Goal: Find specific page/section: Find specific page/section

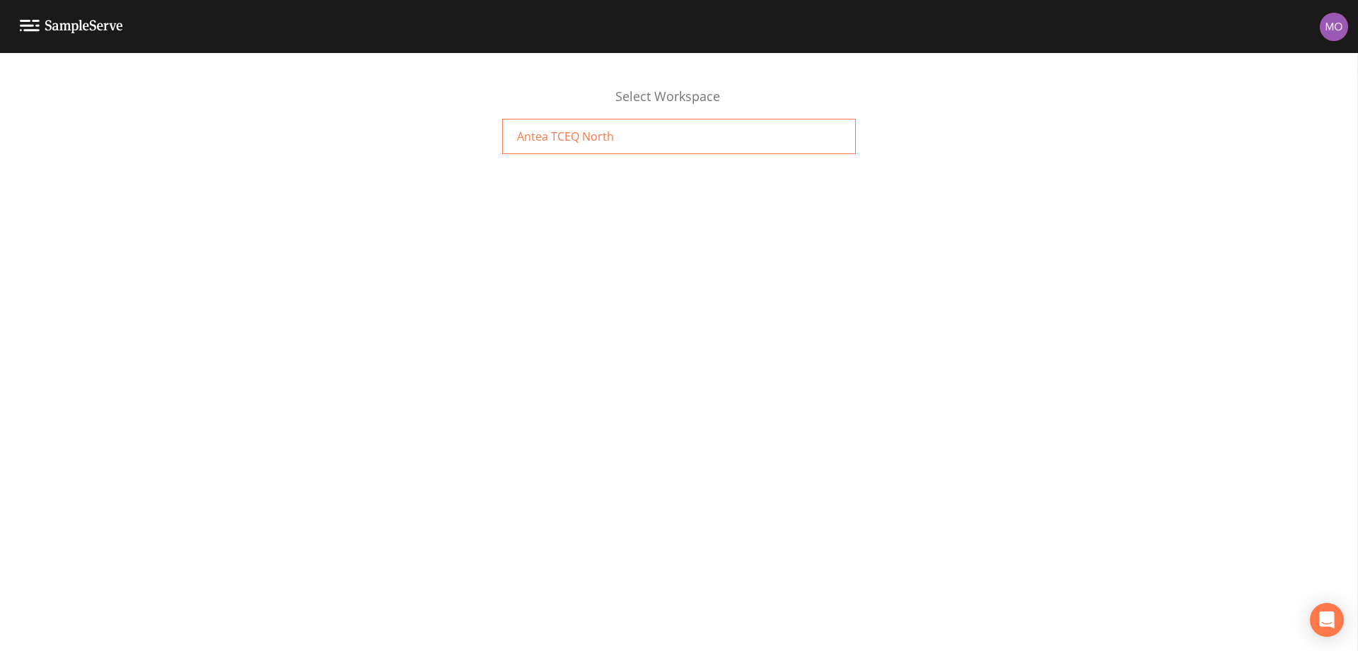
click at [533, 133] on span "Antea TCEQ North" at bounding box center [565, 136] width 97 height 17
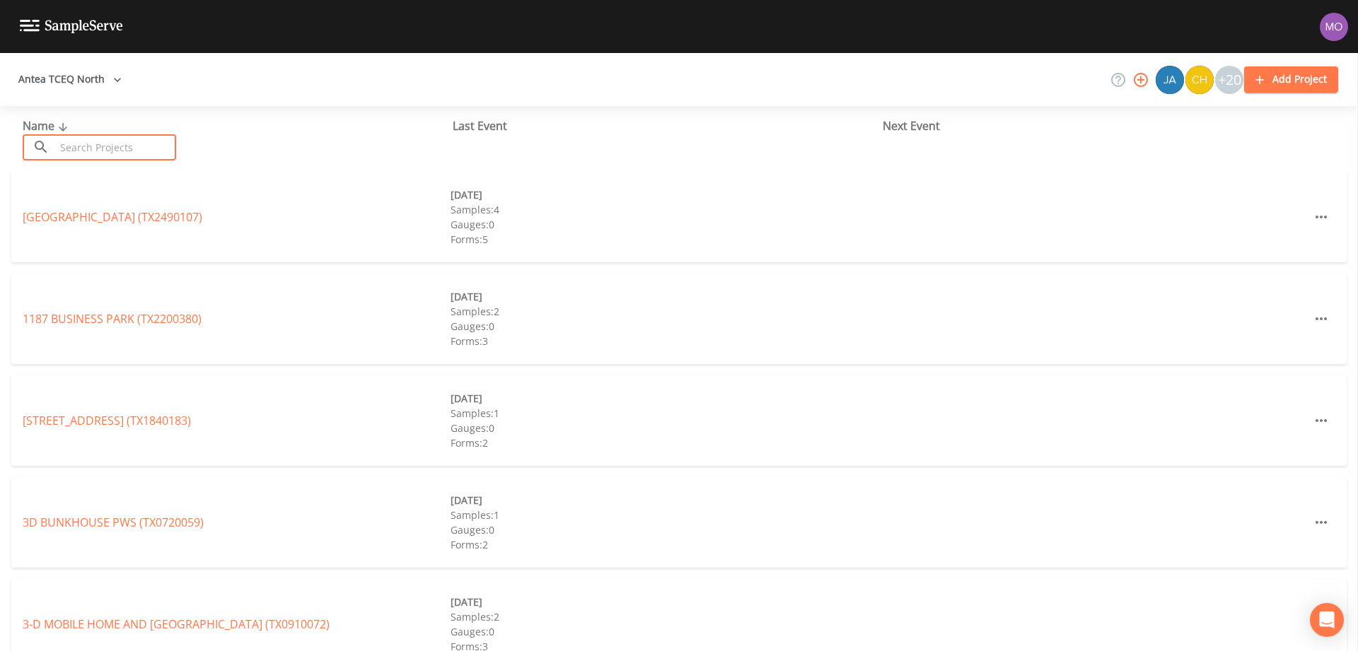
click at [87, 148] on input "text" at bounding box center [115, 147] width 121 height 26
paste input "TX0050003"
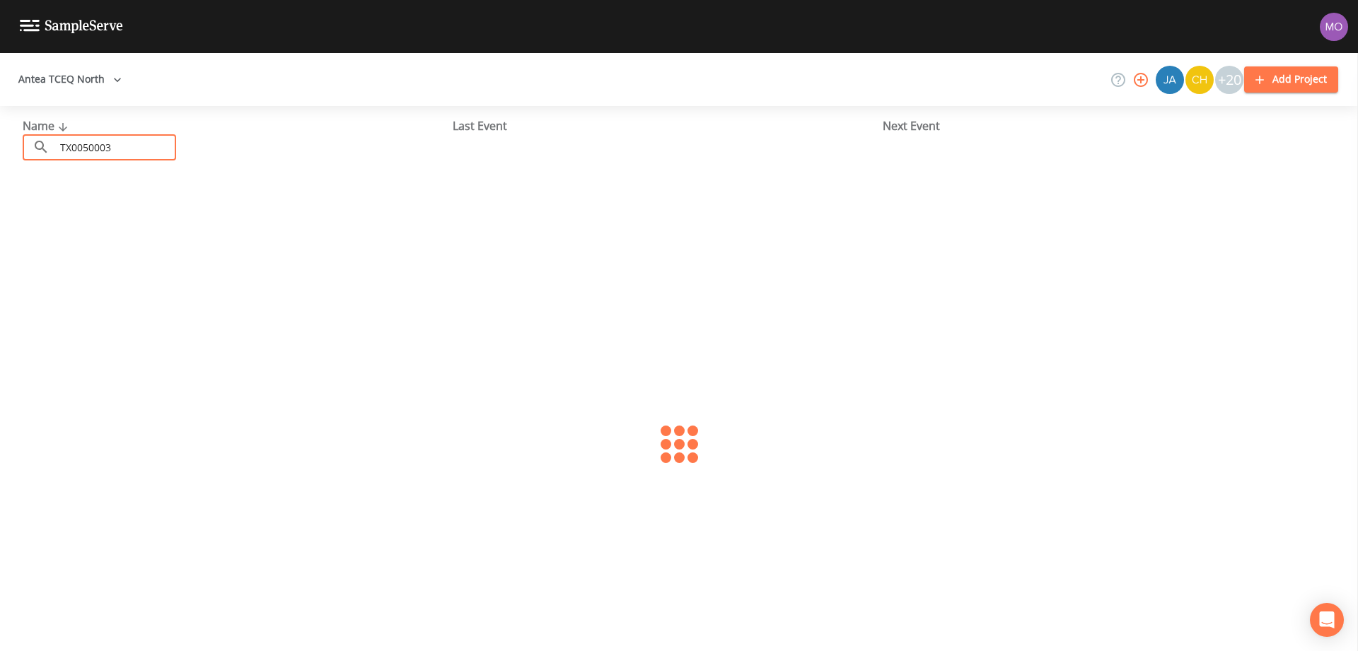
type input "TX0050003"
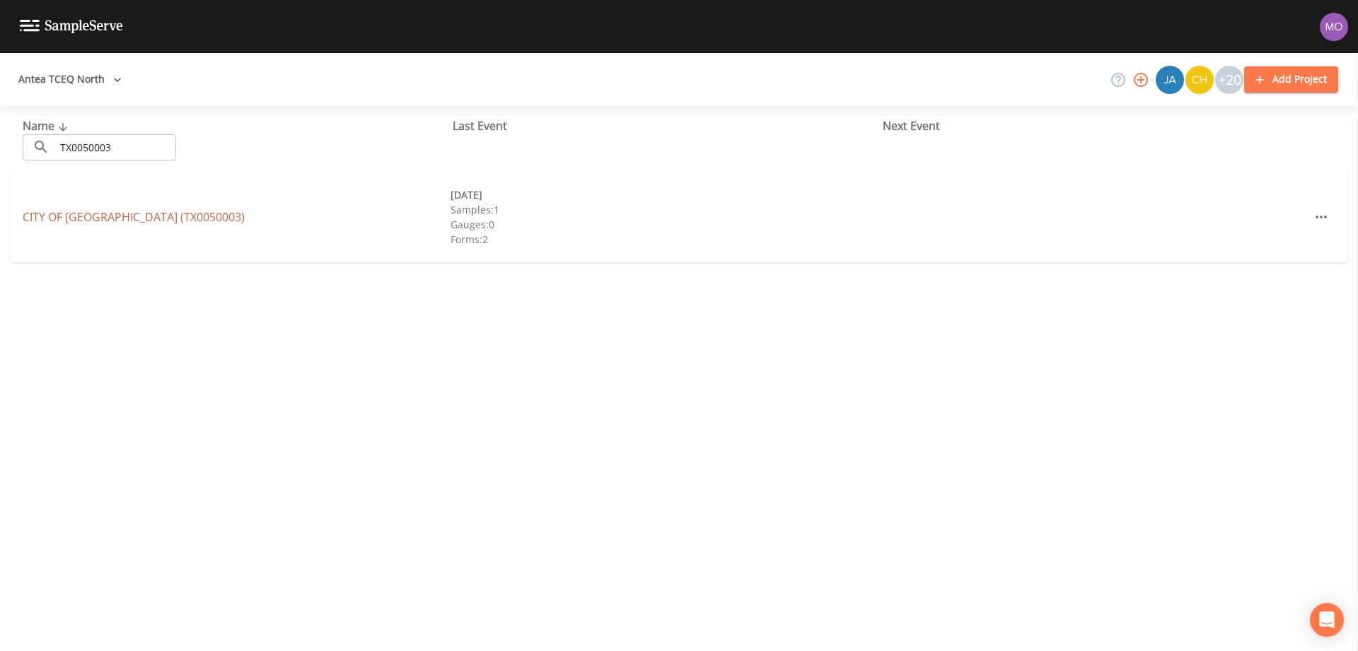
click at [128, 215] on link "CITY OF [GEOGRAPHIC_DATA] (TX0050003)" at bounding box center [134, 217] width 222 height 16
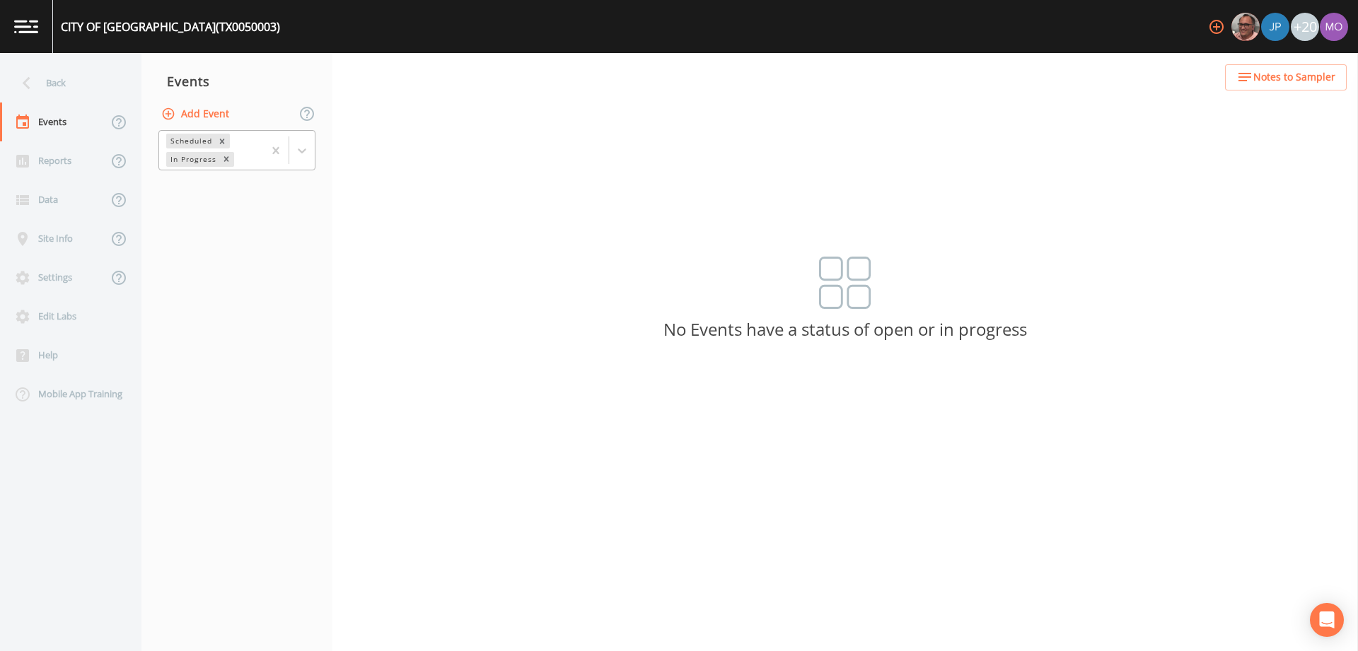
click at [192, 159] on div "In Progress" at bounding box center [192, 159] width 52 height 15
click at [182, 189] on div "Completed" at bounding box center [236, 191] width 157 height 24
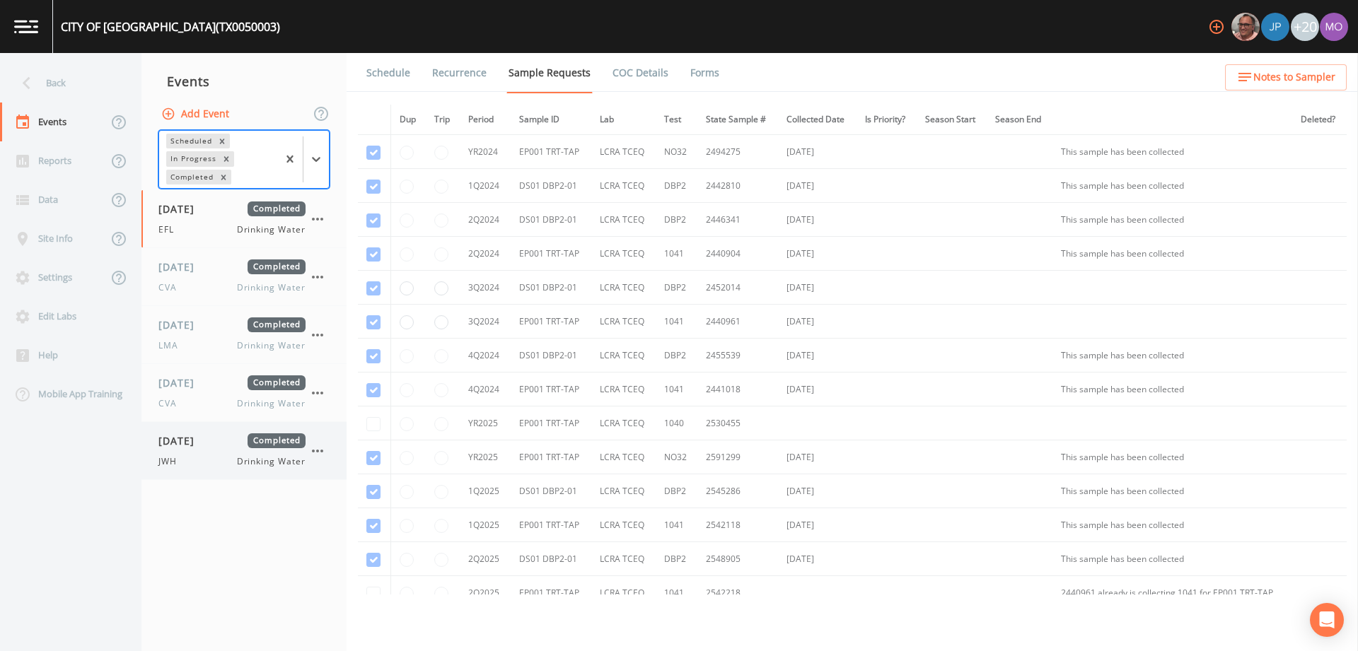
click at [176, 467] on span "JWH" at bounding box center [171, 461] width 27 height 13
click at [713, 72] on ul "Schedule Recurrence Sample Requests COC Details Forms" at bounding box center [851, 72] width 1011 height 39
click at [704, 72] on link "Forms" at bounding box center [704, 73] width 33 height 40
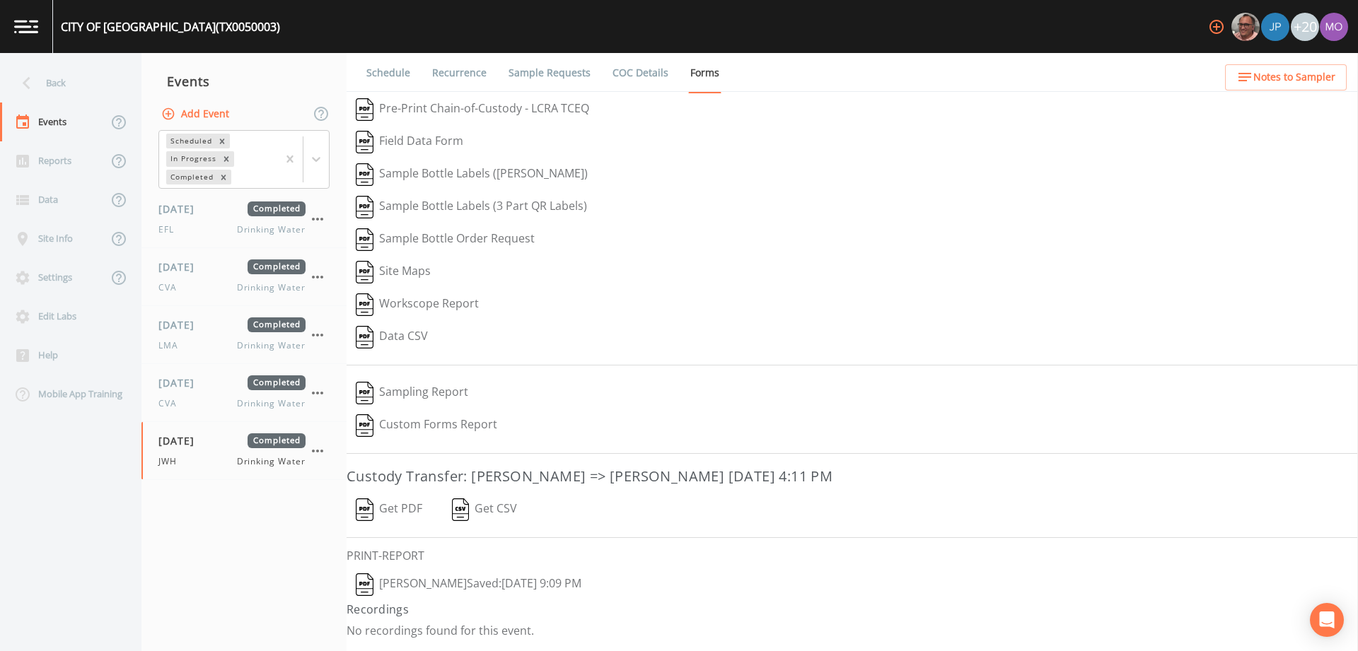
click at [377, 589] on button "[PERSON_NAME]  Saved: [DATE] 9:09 PM" at bounding box center [468, 584] width 244 height 33
